Goal: Information Seeking & Learning: Check status

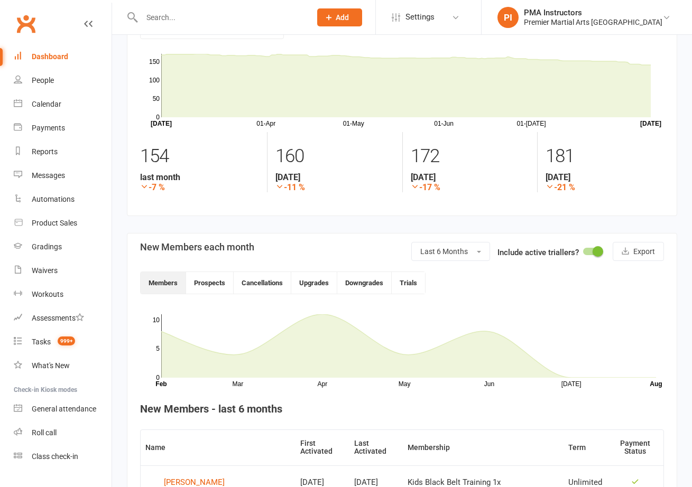
click at [262, 265] on header "New Members each month Last 6 Months Include active triallers? Export Members P…" at bounding box center [402, 268] width 524 height 52
click at [262, 273] on button "Cancellations" at bounding box center [263, 283] width 58 height 22
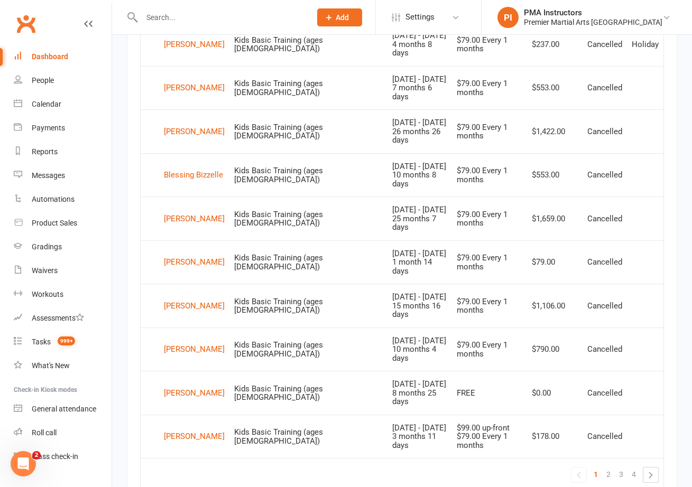
scroll to position [735, 0]
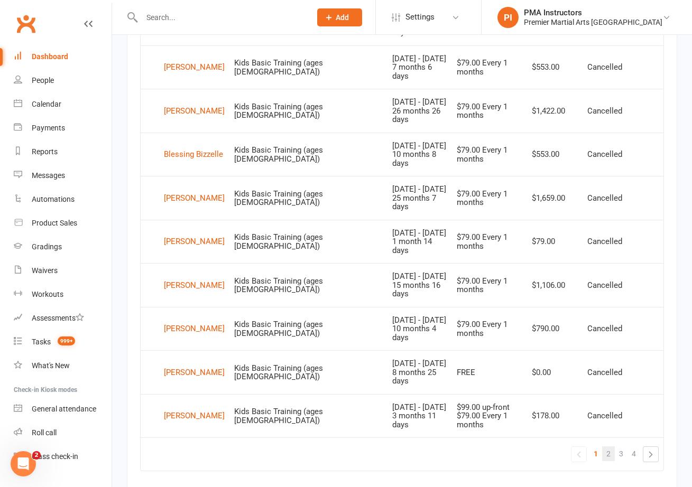
click at [609, 447] on span "2" at bounding box center [608, 454] width 4 height 15
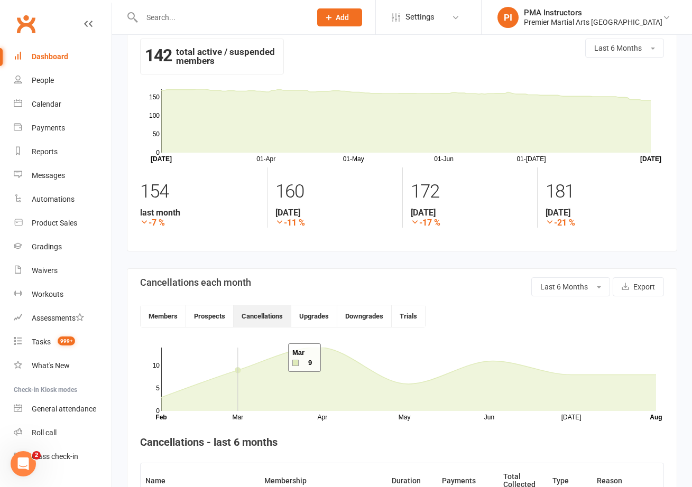
scroll to position [152, 0]
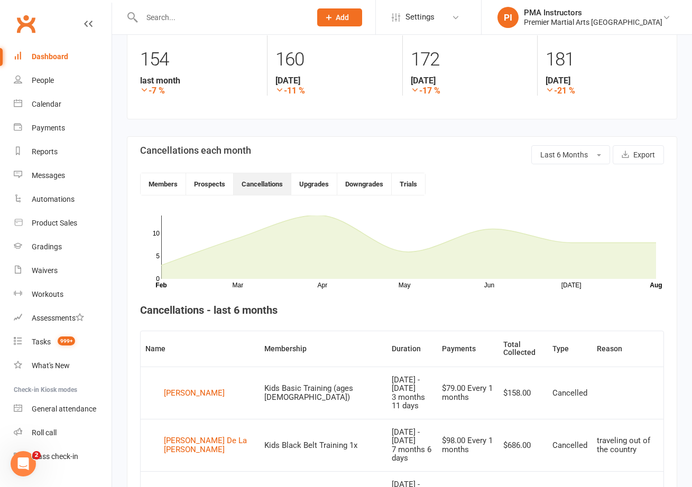
click at [589, 164] on header "Cancellations each month Last 6 Months Export Members Prospects Cancellations U…" at bounding box center [402, 170] width 524 height 50
click at [589, 161] on button "Last 6 Months" at bounding box center [570, 154] width 79 height 19
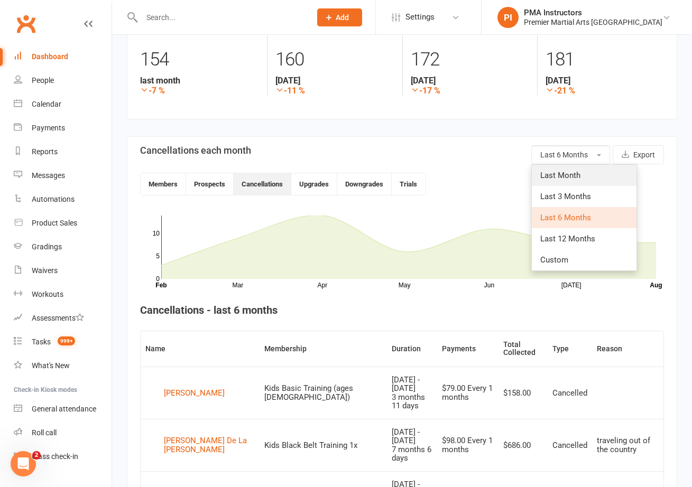
click at [559, 178] on span "Last Month" at bounding box center [560, 176] width 40 height 10
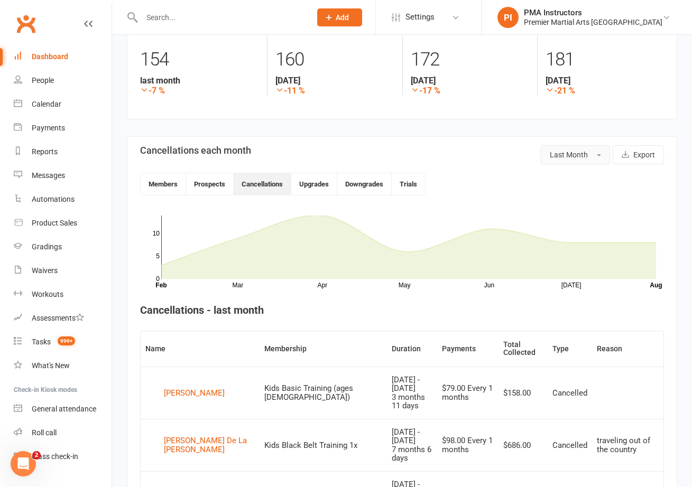
scroll to position [147, 0]
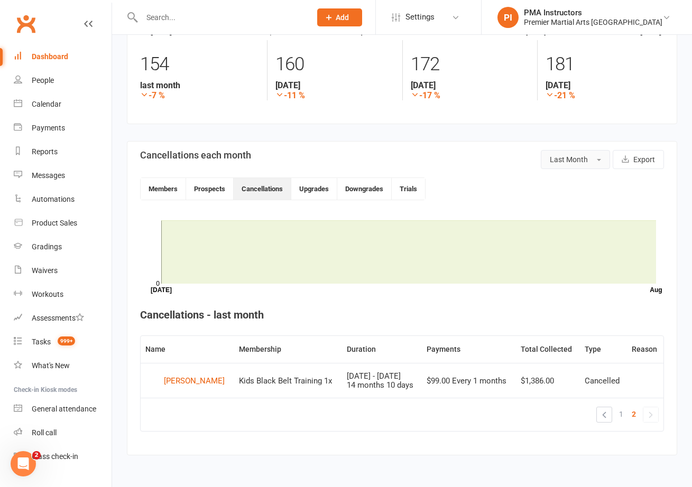
click at [575, 157] on span "Last Month" at bounding box center [569, 159] width 38 height 8
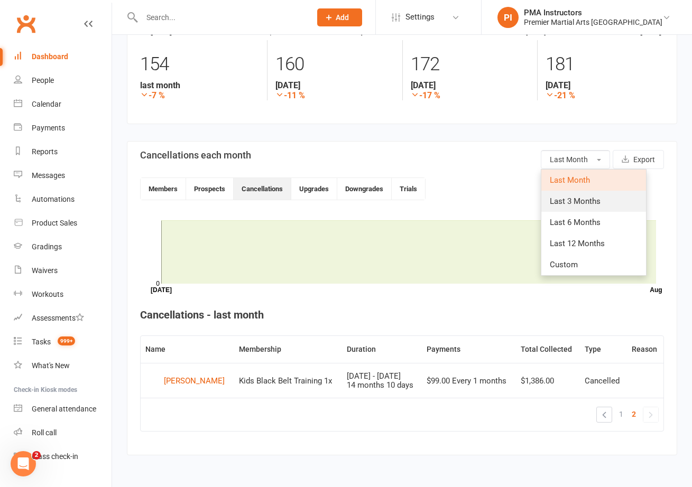
click at [563, 198] on span "Last 3 Months" at bounding box center [575, 202] width 51 height 10
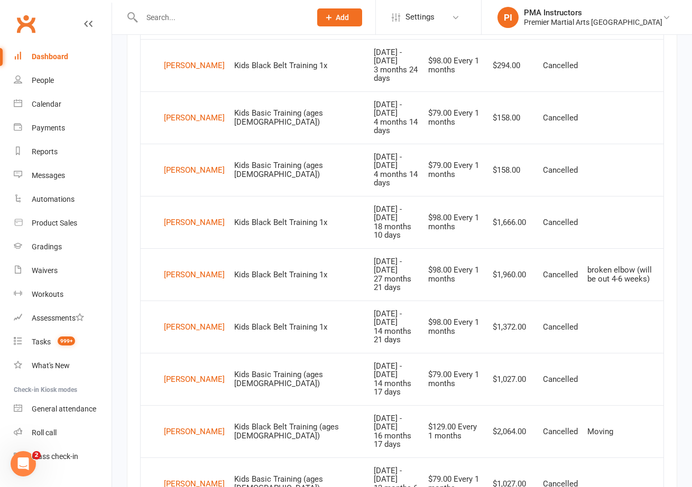
scroll to position [763, 0]
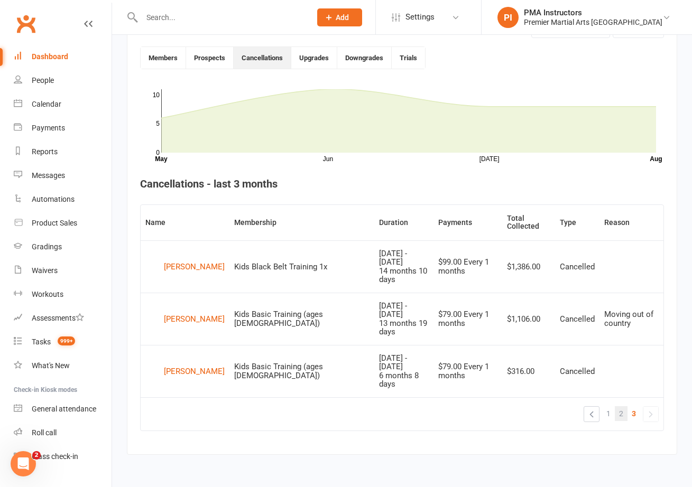
scroll to position [249, 0]
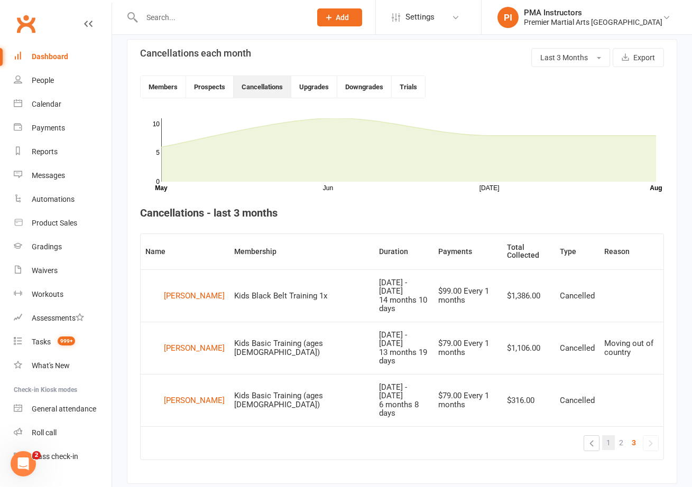
click at [605, 435] on link "1" at bounding box center [608, 442] width 13 height 15
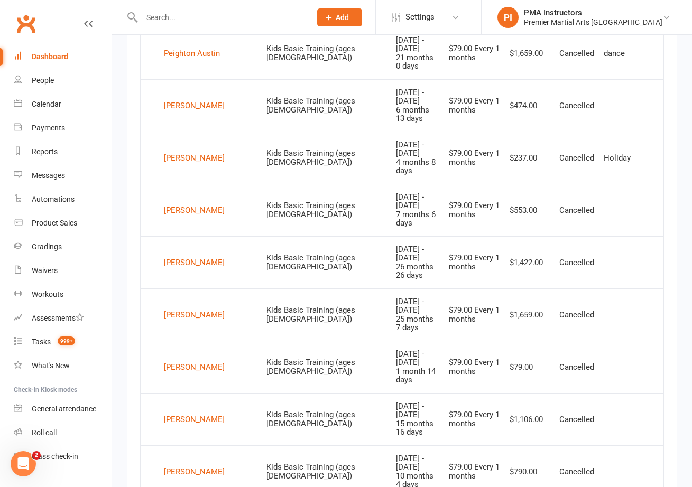
scroll to position [763, 0]
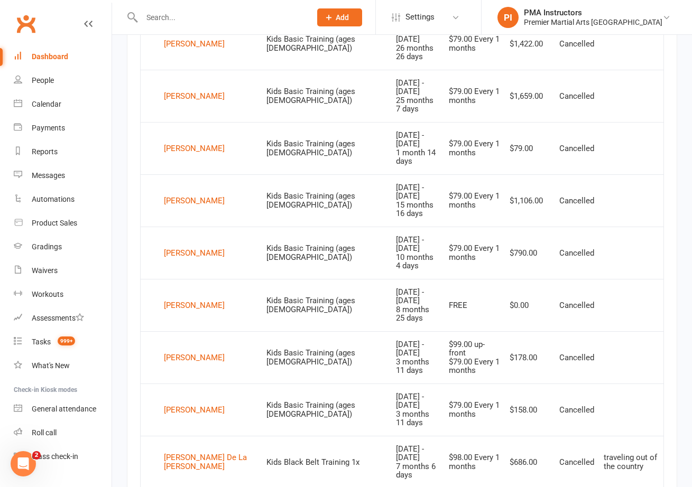
click at [41, 64] on link "Dashboard" at bounding box center [63, 57] width 98 height 24
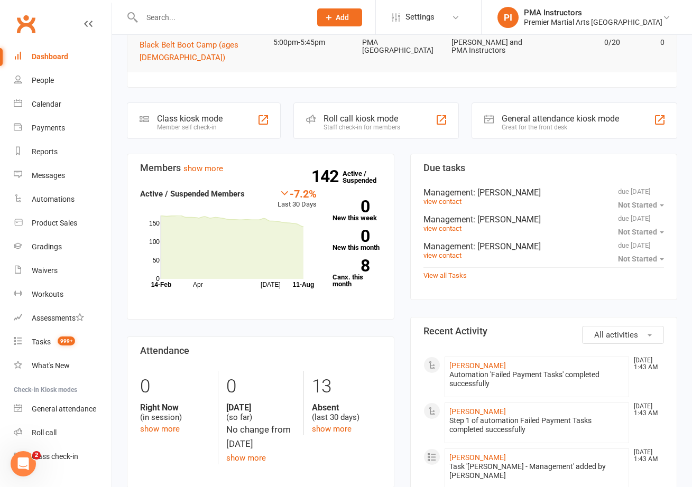
scroll to position [226, 0]
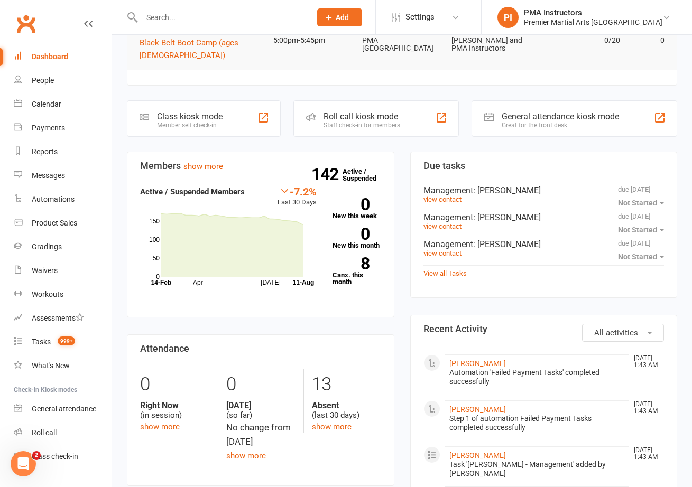
click at [338, 422] on link "show more" at bounding box center [332, 427] width 40 height 10
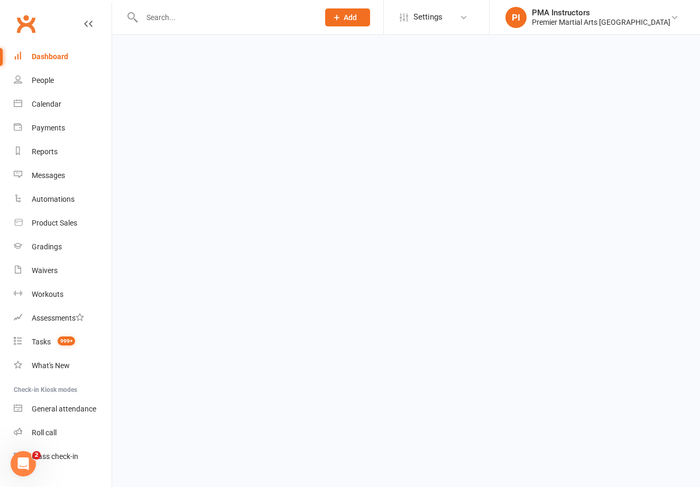
click at [338, 50] on html "Prospect Member Non-attending contact Class / event Appointment Grading event T…" at bounding box center [350, 25] width 700 height 50
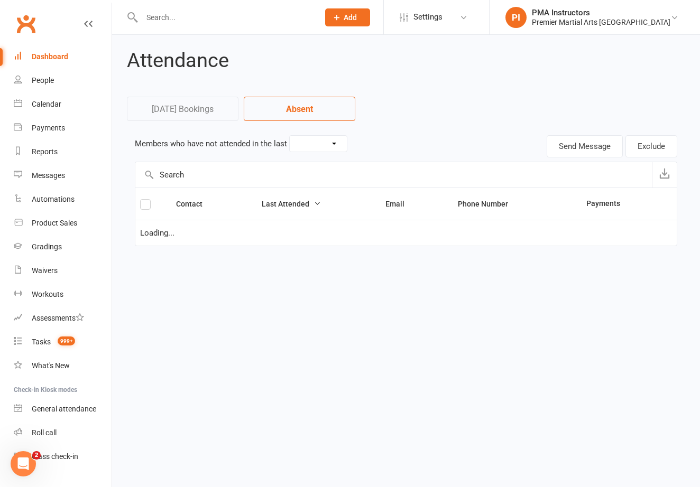
select select "30"
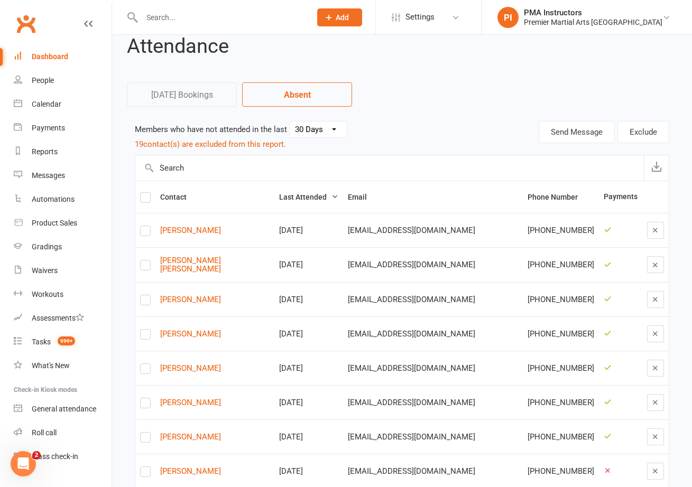
scroll to position [37, 0]
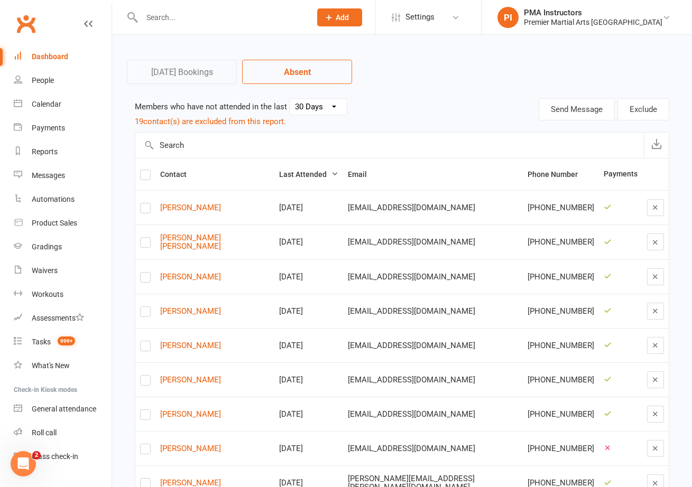
click at [66, 57] on div "Dashboard" at bounding box center [50, 56] width 36 height 8
